Goal: Task Accomplishment & Management: Manage account settings

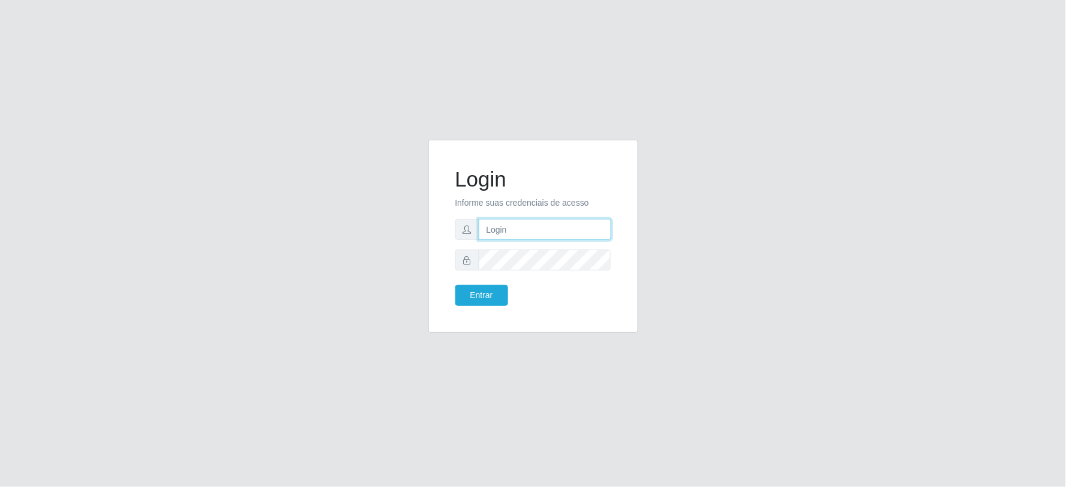
type input "[EMAIL_ADDRESS][DOMAIN_NAME]"
drag, startPoint x: 488, startPoint y: 229, endPoint x: 728, endPoint y: 265, distance: 243.3
click at [728, 265] on div "Login Informe suas credenciais de acesso [EMAIL_ADDRESS][DOMAIN_NAME] Entrar" at bounding box center [533, 244] width 684 height 208
click at [491, 295] on button "Entrar" at bounding box center [481, 295] width 53 height 21
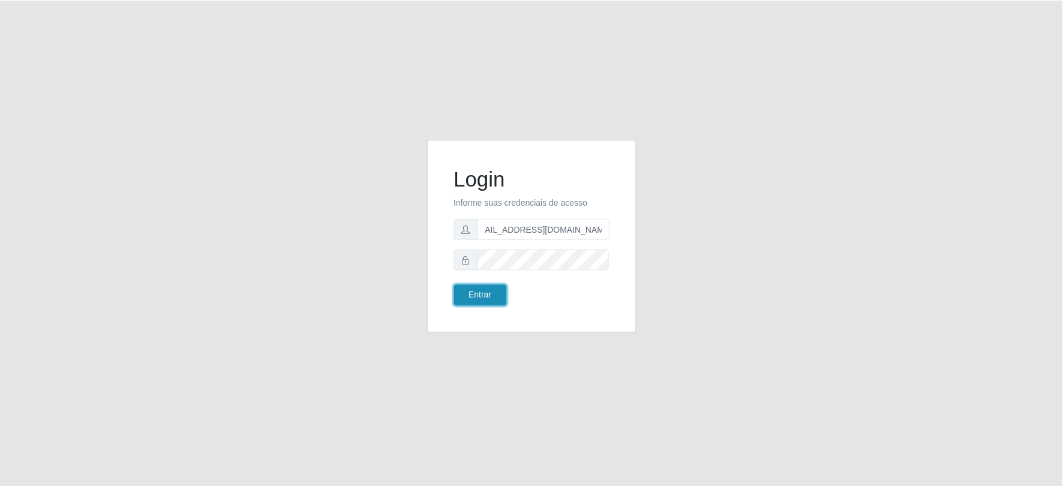
scroll to position [0, 0]
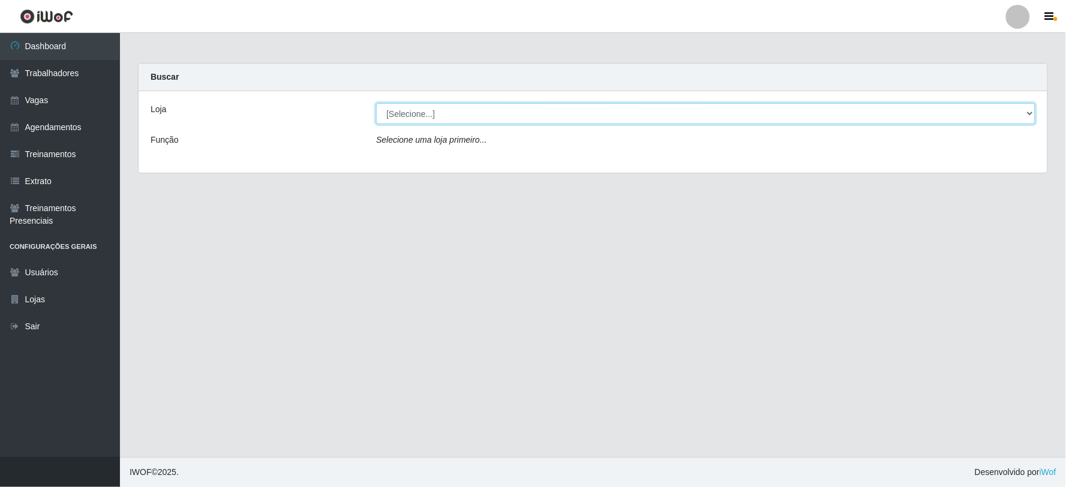
click at [642, 112] on select "[Selecione...] SuperFácil Atacado - Vale do Sol" at bounding box center [705, 113] width 659 height 21
select select "502"
click at [376, 103] on select "[Selecione...] SuperFácil Atacado - Vale do Sol" at bounding box center [705, 113] width 659 height 21
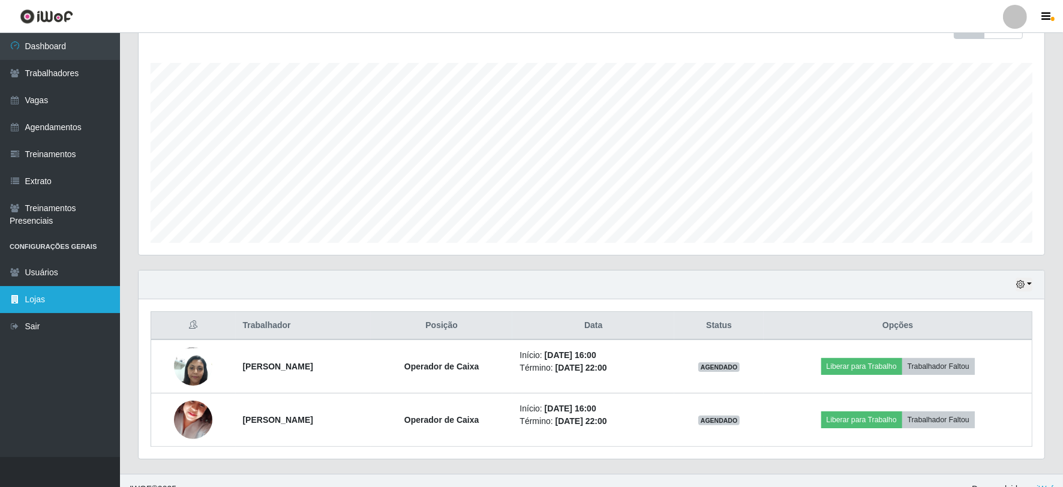
scroll to position [203, 0]
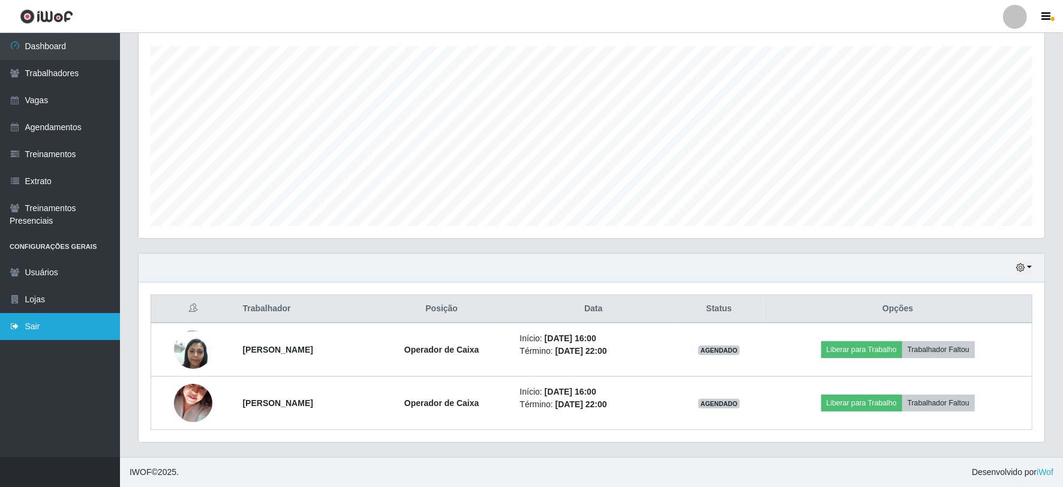
click at [30, 328] on link "Sair" at bounding box center [60, 326] width 120 height 27
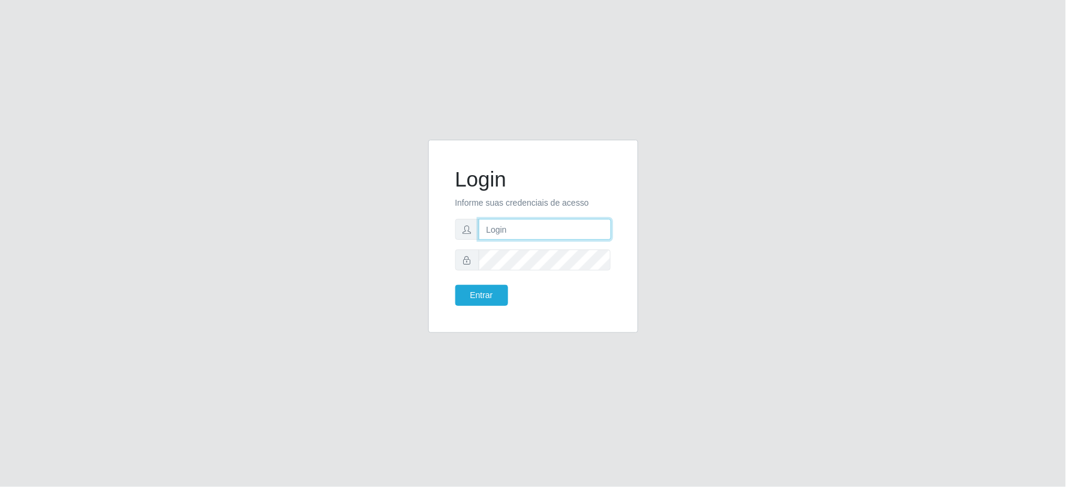
type input "[EMAIL_ADDRESS][DOMAIN_NAME]"
